Goal: Task Accomplishment & Management: Use online tool/utility

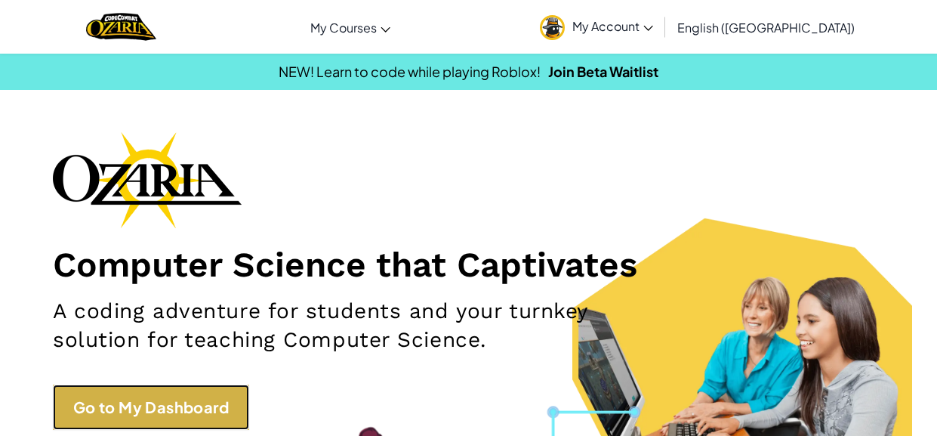
click at [209, 401] on link "Go to My Dashboard" at bounding box center [151, 406] width 196 height 45
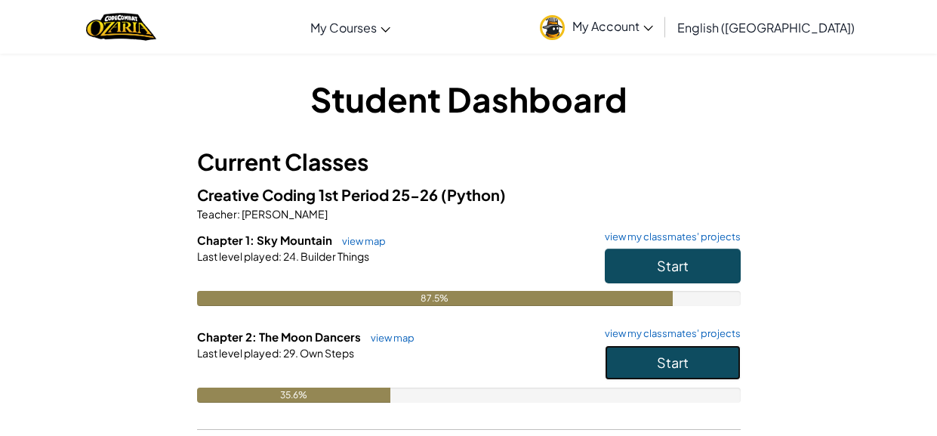
click at [680, 370] on button "Start" at bounding box center [673, 362] width 136 height 35
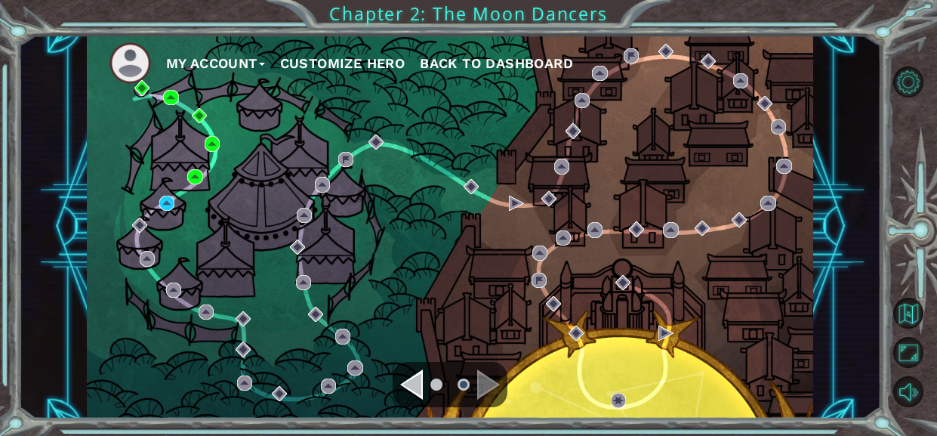
click at [415, 383] on div "Navigate to the previous page" at bounding box center [411, 384] width 23 height 30
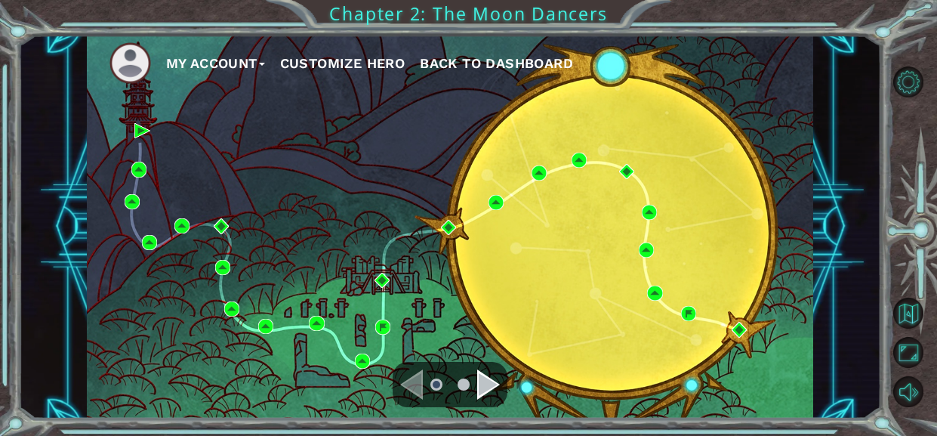
click at [528, 379] on div "My Account Customize Hero Back to Dashboard" at bounding box center [450, 227] width 726 height 384
click at [483, 381] on div "Navigate to the next page" at bounding box center [488, 384] width 23 height 30
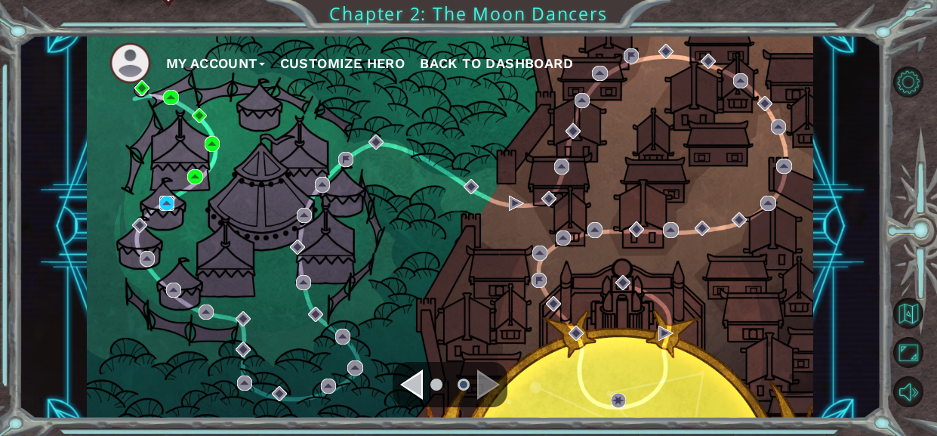
click at [165, 202] on img at bounding box center [166, 203] width 15 height 15
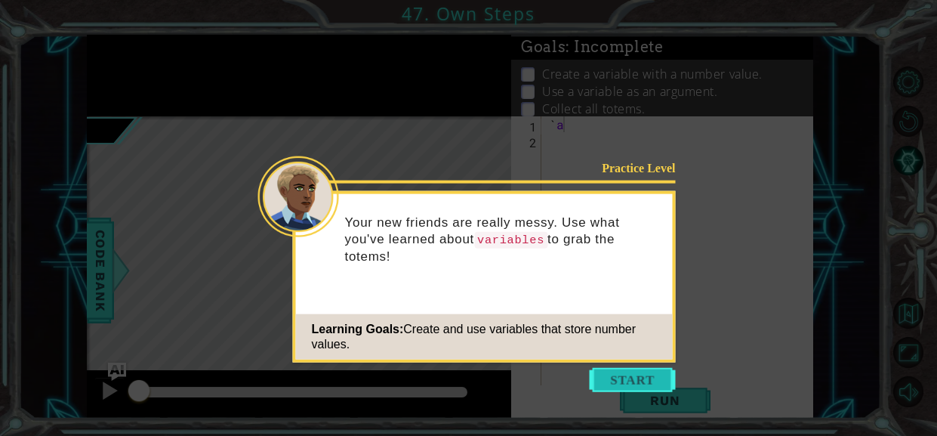
click at [629, 378] on button "Start" at bounding box center [633, 380] width 86 height 24
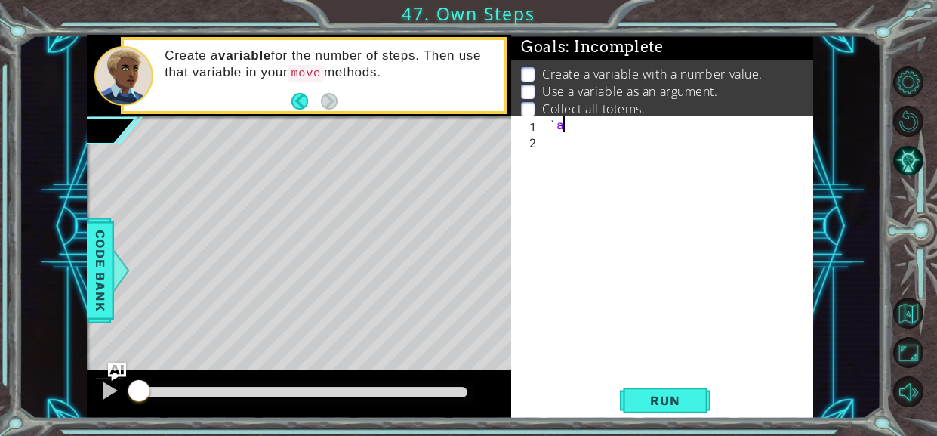
type textarea "`"
click at [515, 35] on div "Goals : Incomplete" at bounding box center [662, 47] width 302 height 24
